Goal: Task Accomplishment & Management: Manage account settings

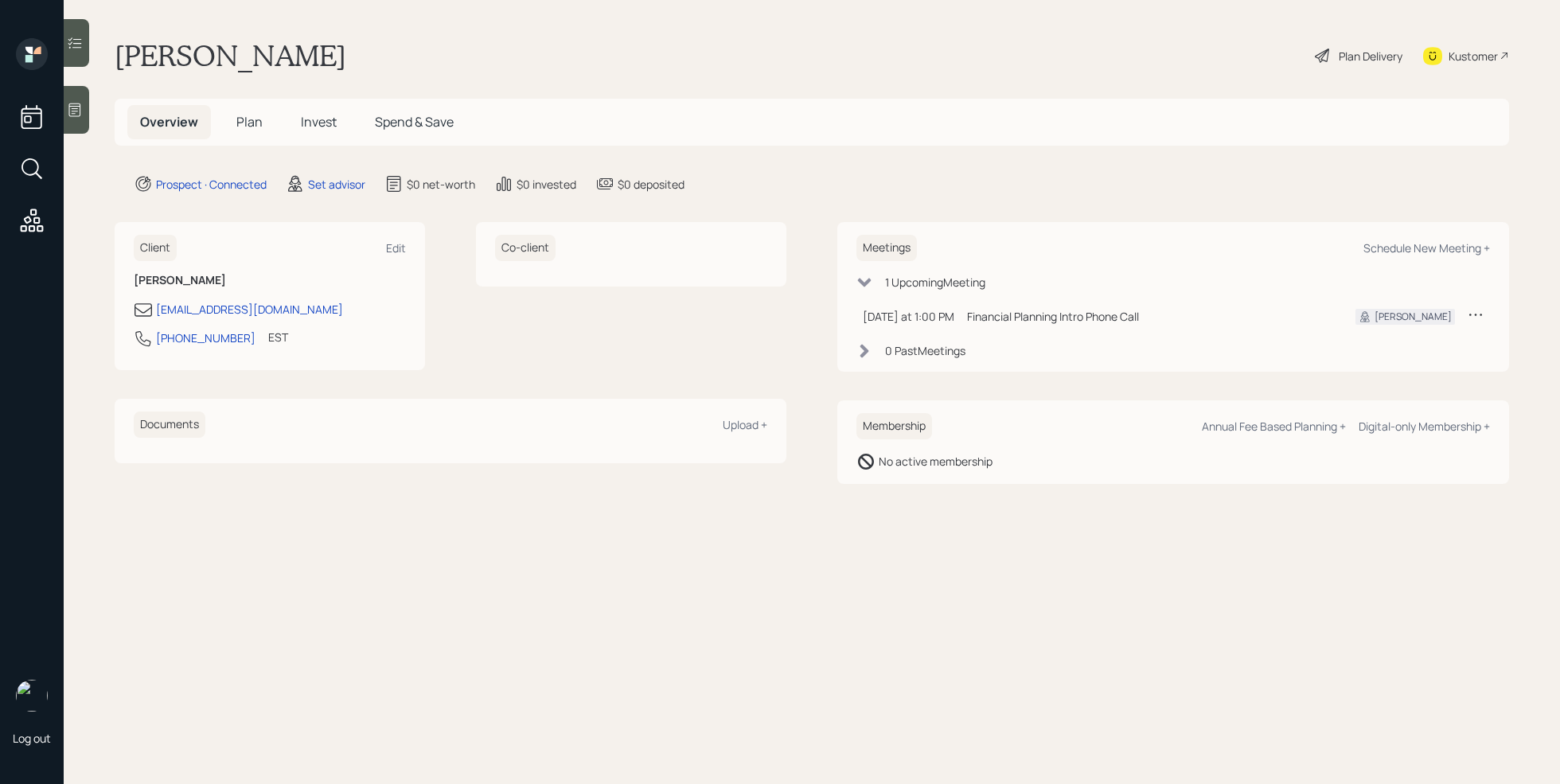
click at [77, 105] on icon at bounding box center [74, 110] width 16 height 16
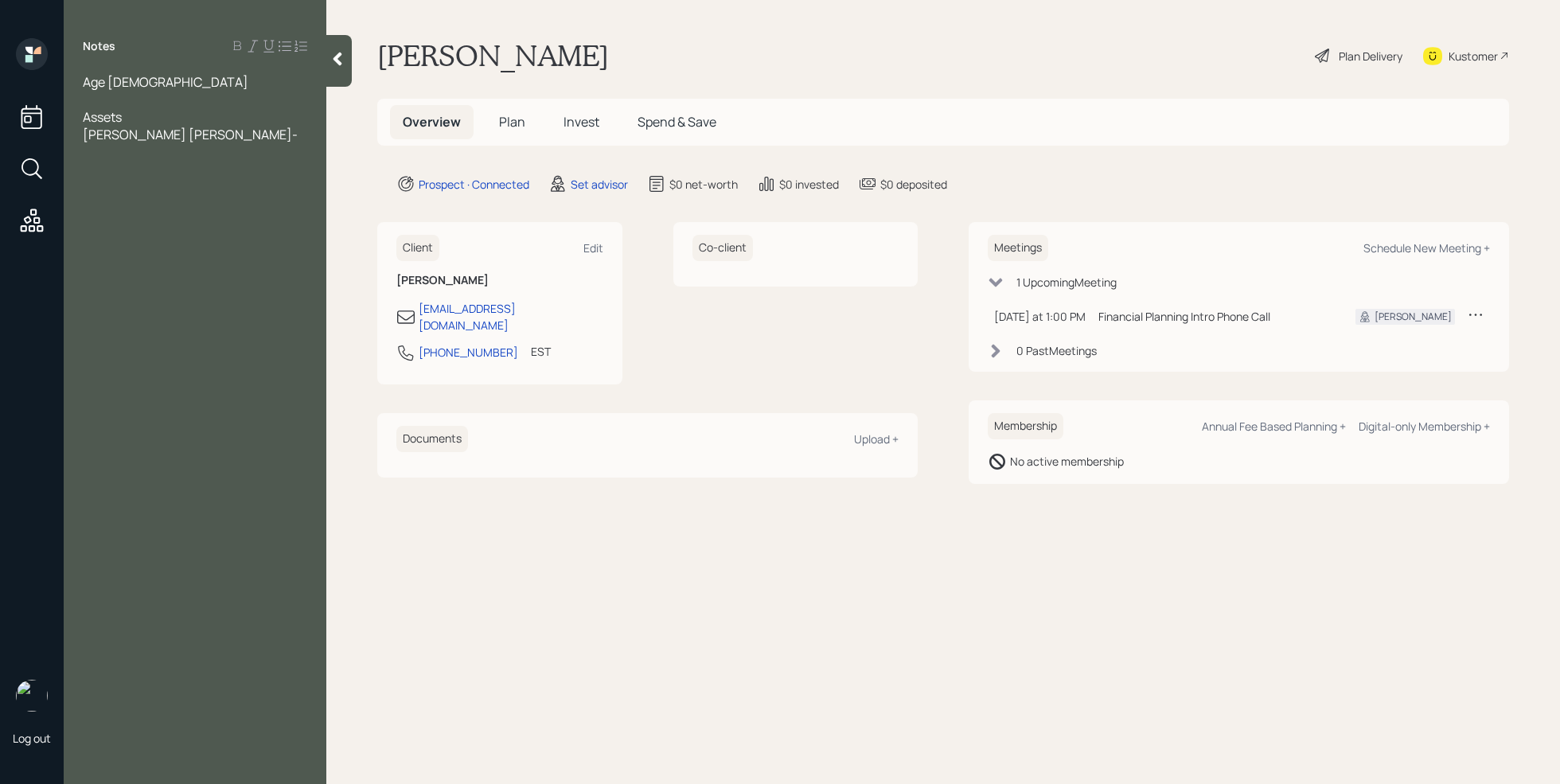
click at [125, 138] on span "[PERSON_NAME] [PERSON_NAME]-" at bounding box center [190, 134] width 215 height 18
click at [192, 137] on span "[PERSON_NAME] [PERSON_NAME]-" at bounding box center [190, 134] width 215 height 18
click at [199, 147] on div "[PERSON_NAME] [PERSON_NAME] that he cashed out-" at bounding box center [195, 143] width 225 height 35
click at [200, 175] on span "has to move out of [PERSON_NAME] [PERSON_NAME] he moved to [GEOGRAPHIC_DATA]" at bounding box center [190, 187] width 215 height 53
click at [253, 167] on span "has to move out of [PERSON_NAME] [PERSON_NAME] he moved to [GEOGRAPHIC_DATA]" at bounding box center [190, 187] width 215 height 53
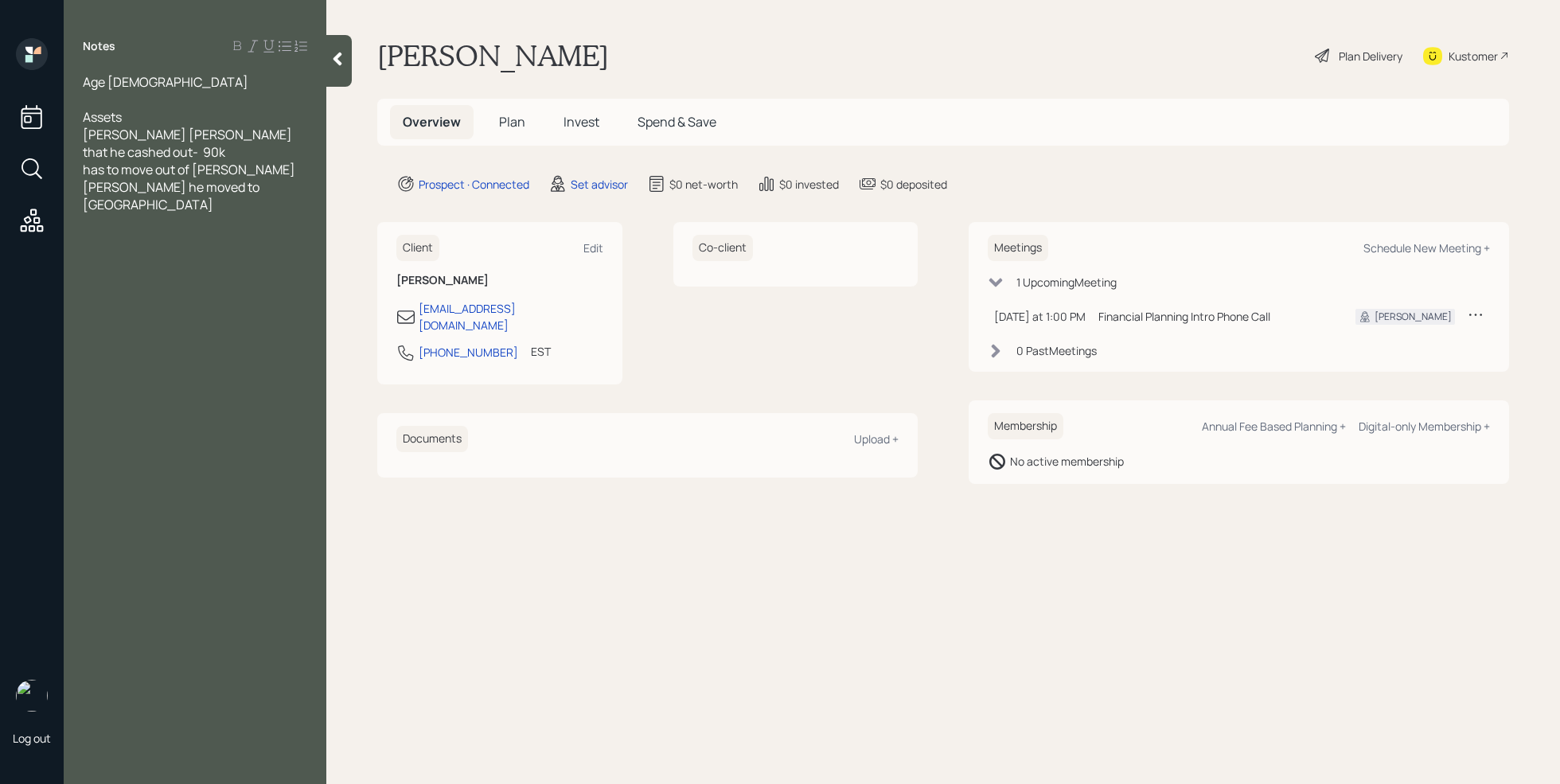
click at [242, 192] on div "has to move out of [PERSON_NAME] [PERSON_NAME] he moved to [GEOGRAPHIC_DATA]" at bounding box center [195, 187] width 225 height 53
click at [198, 186] on span "has to move out of [PERSON_NAME] [PERSON_NAME] he moved to [GEOGRAPHIC_DATA] st…" at bounding box center [190, 195] width 215 height 70
click at [178, 224] on div "he still has a physical address in the states" at bounding box center [195, 231] width 225 height 35
click at [210, 156] on div "[PERSON_NAME] [PERSON_NAME] that he cashed out- 90k" at bounding box center [195, 143] width 225 height 35
click at [101, 169] on span "has to move out of [PERSON_NAME] [PERSON_NAME] he moved to [GEOGRAPHIC_DATA]" at bounding box center [190, 187] width 215 height 53
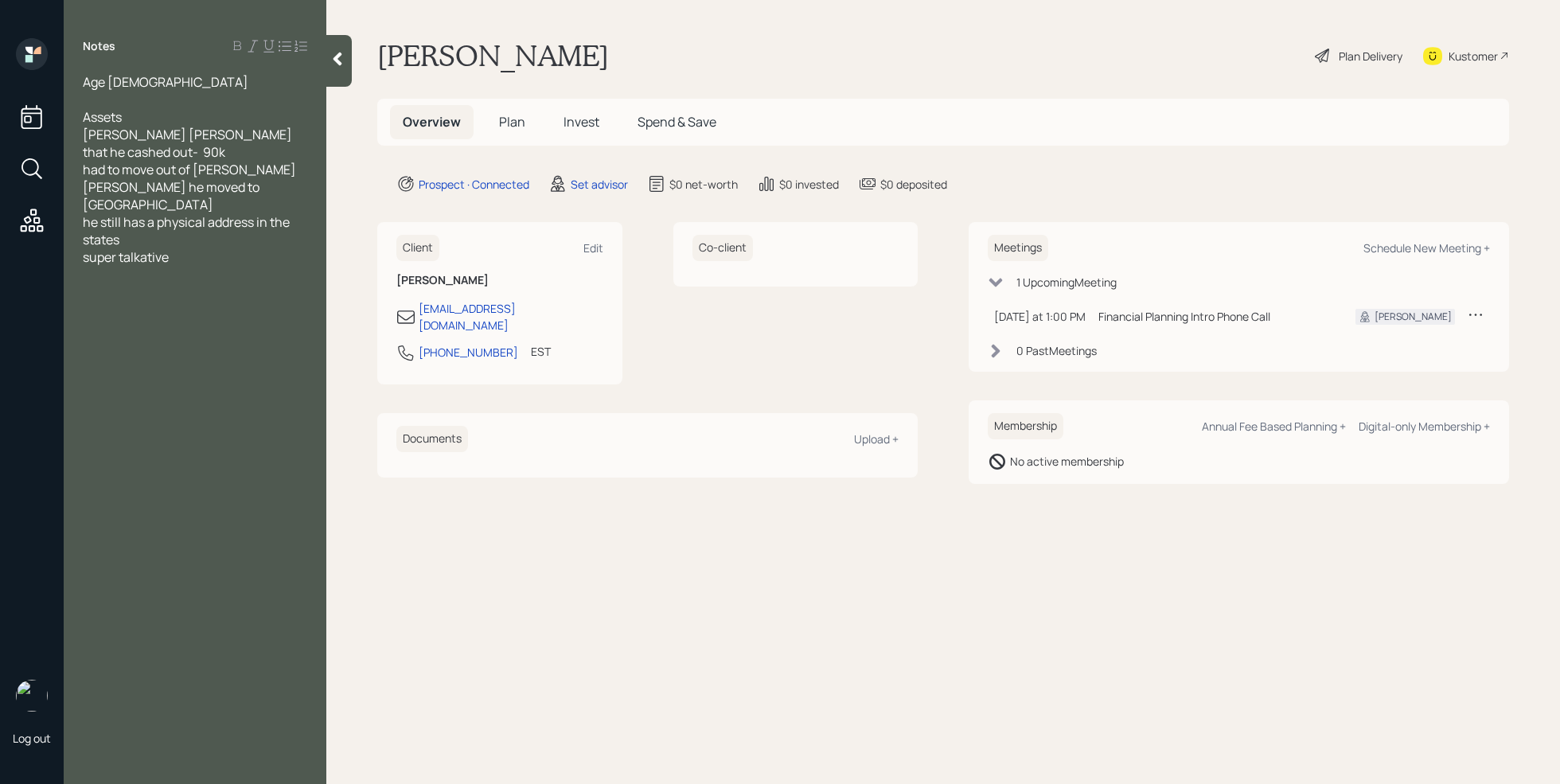
click at [181, 158] on div "[PERSON_NAME] [PERSON_NAME] that he cashed out- 90k" at bounding box center [195, 143] width 225 height 35
click at [228, 206] on div "had to move out of [PERSON_NAME] [PERSON_NAME] he moved to [GEOGRAPHIC_DATA]" at bounding box center [195, 204] width 225 height 53
click at [166, 169] on div at bounding box center [195, 169] width 225 height 18
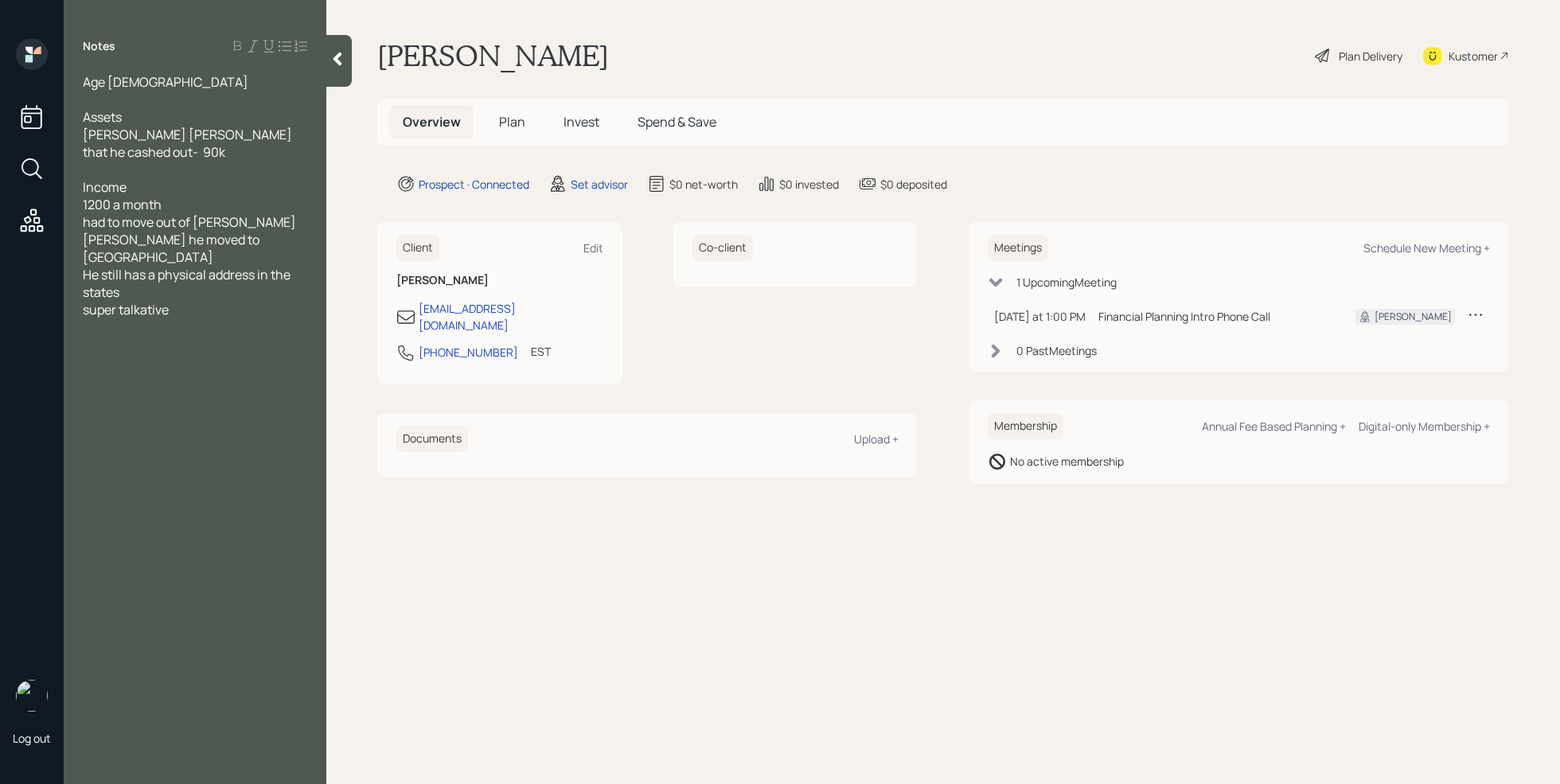
click at [85, 203] on span "1200 a month" at bounding box center [122, 204] width 79 height 18
click at [234, 200] on div "teaching - 1200 a month" at bounding box center [195, 204] width 225 height 18
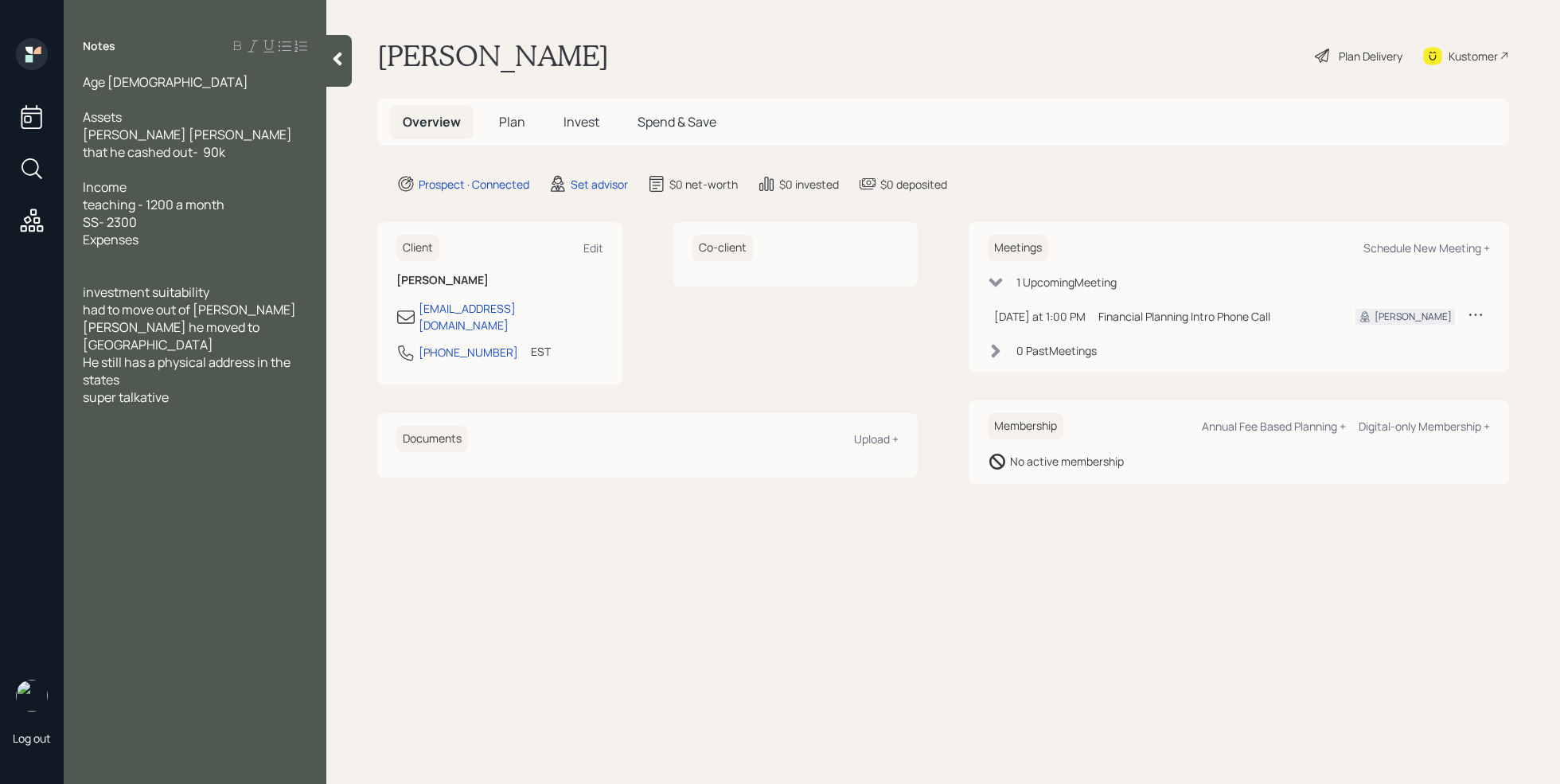
click at [158, 241] on div "Expenses" at bounding box center [195, 239] width 225 height 18
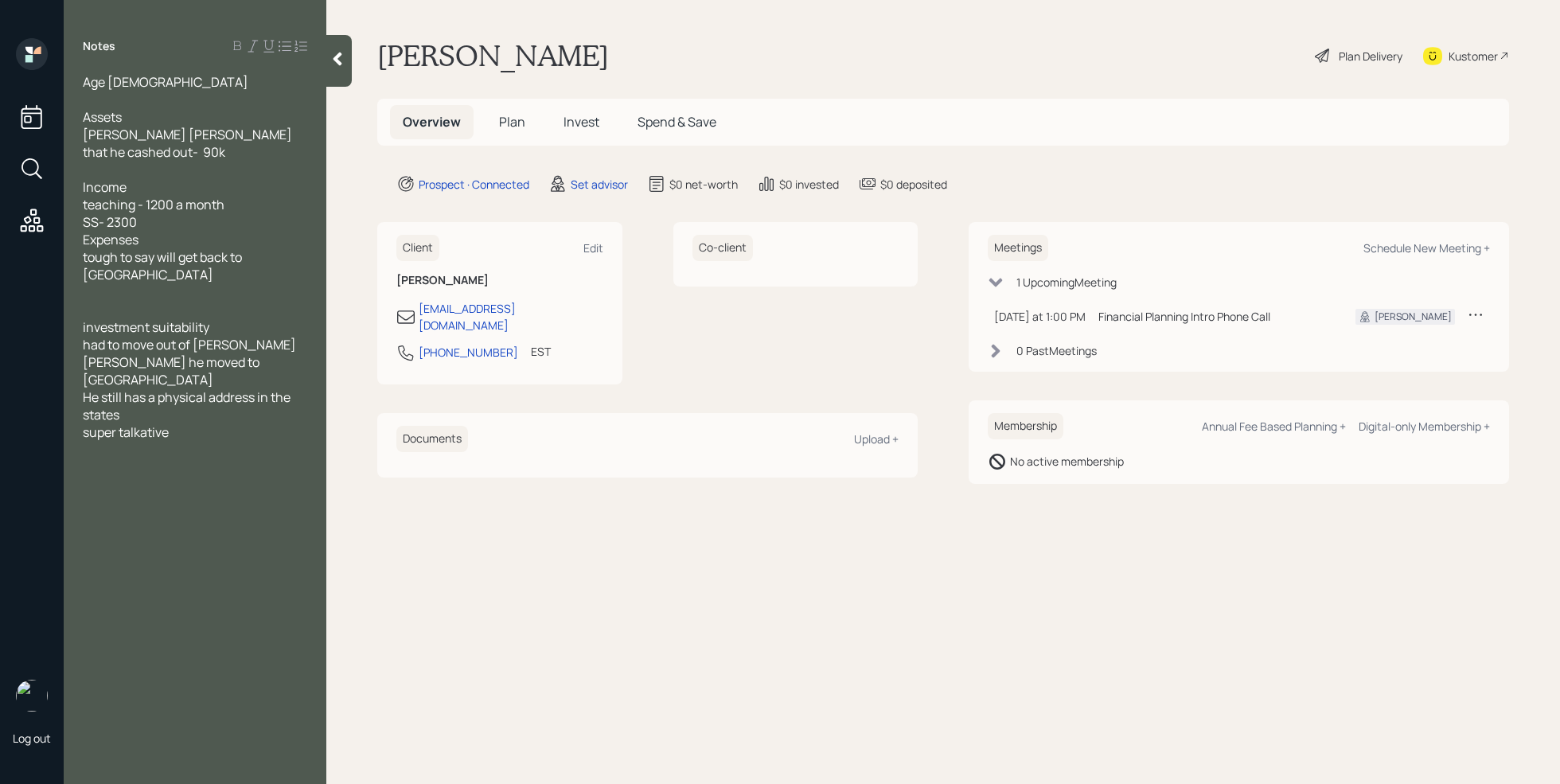
click at [114, 100] on div at bounding box center [195, 99] width 225 height 18
click at [205, 388] on div "He still has a physical address in the states" at bounding box center [195, 406] width 225 height 35
click at [1429, 255] on div "Schedule New Meeting +" at bounding box center [1427, 248] width 126 height 15
select select "round-[PERSON_NAME]"
click at [121, 221] on span "SS- 2300" at bounding box center [110, 222] width 54 height 18
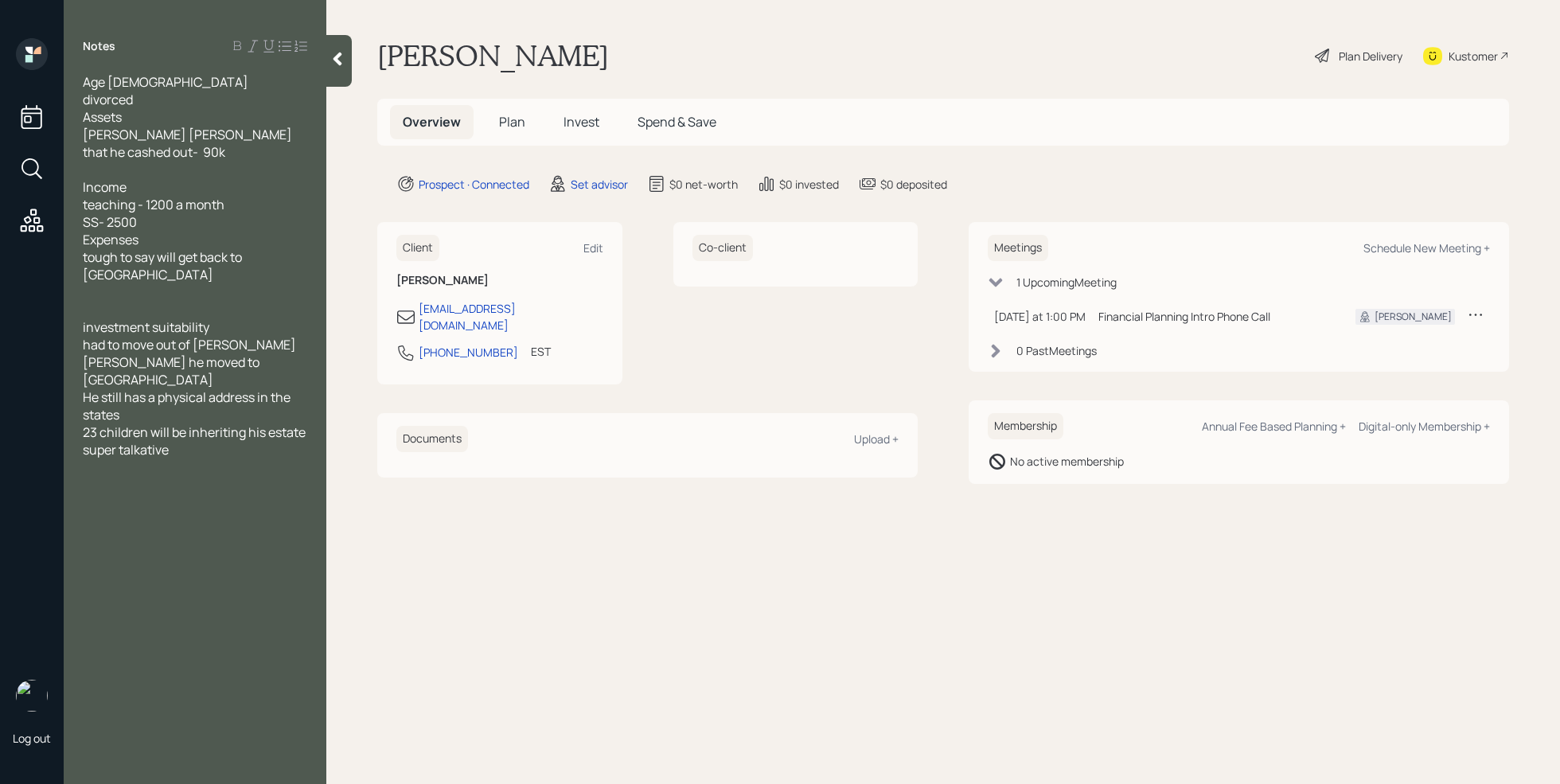
click at [570, 610] on main "[PERSON_NAME] Plan Delivery Kustomer Overview Plan Invest Spend & Save Prospect…" at bounding box center [943, 392] width 1234 height 784
click at [196, 441] on div "super talkative" at bounding box center [195, 450] width 225 height 18
click at [179, 388] on div "He still has a physical address in the states" at bounding box center [195, 406] width 225 height 35
click at [1408, 250] on div "Schedule New Meeting +" at bounding box center [1427, 248] width 126 height 15
select select "round-[PERSON_NAME]"
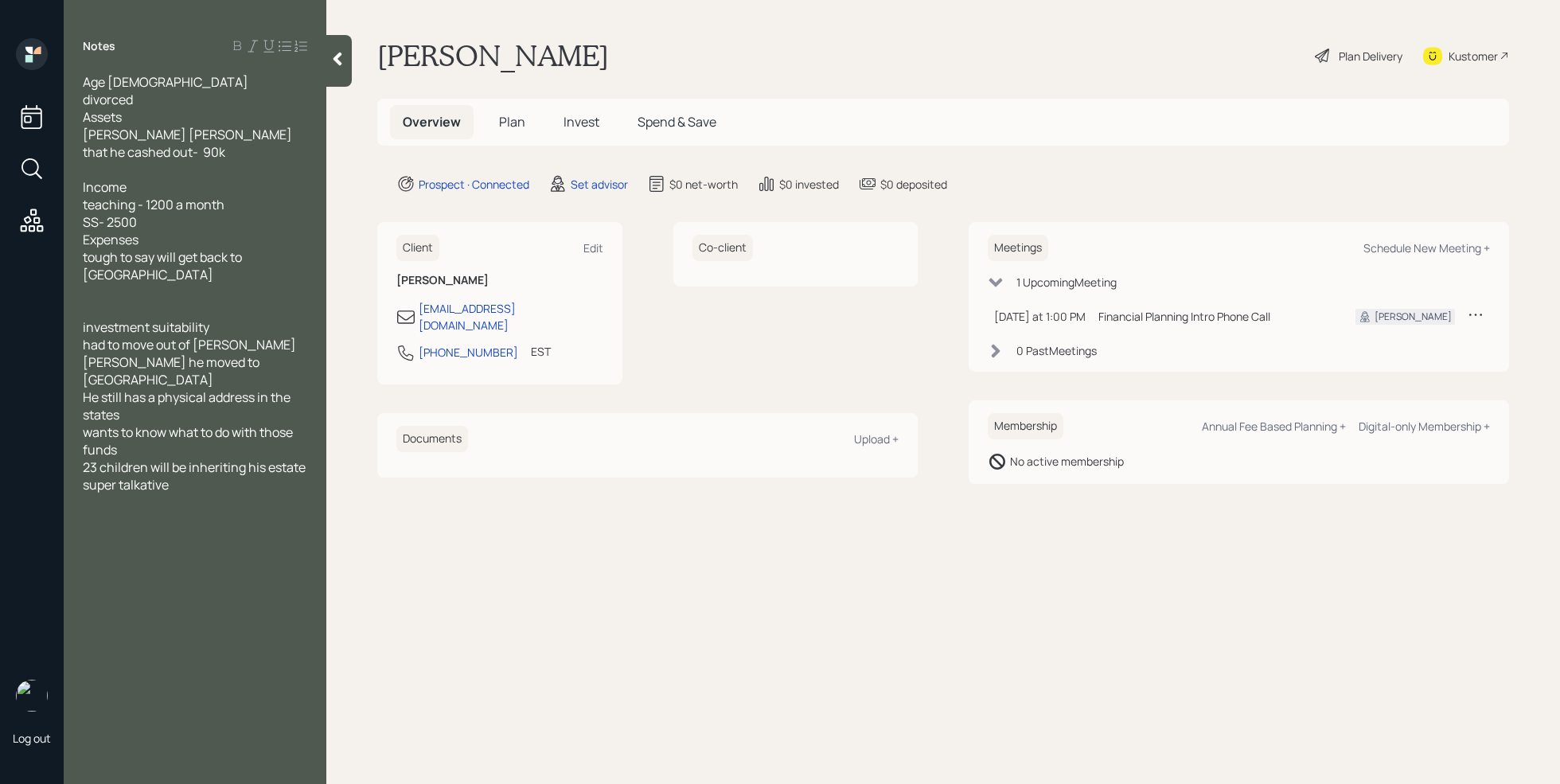
click at [260, 476] on div "super talkative" at bounding box center [195, 484] width 225 height 18
click at [252, 571] on div "Notes Age [DEMOGRAPHIC_DATA] divorced Assets [PERSON_NAME] [PERSON_NAME] that h…" at bounding box center [195, 401] width 263 height 726
